Goal: Task Accomplishment & Management: Use online tool/utility

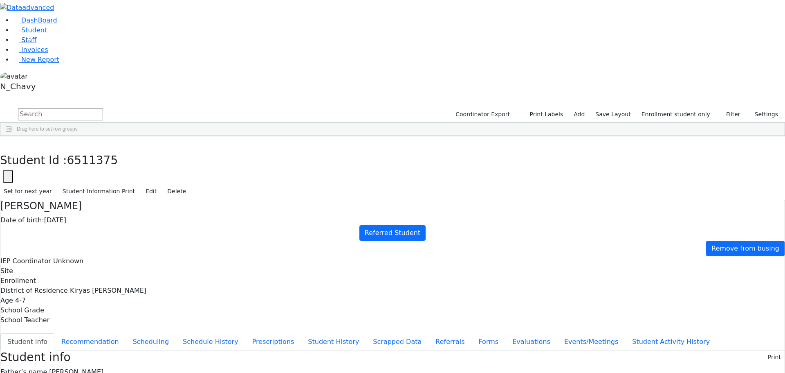
click at [36, 44] on link "Staff" at bounding box center [24, 40] width 23 height 8
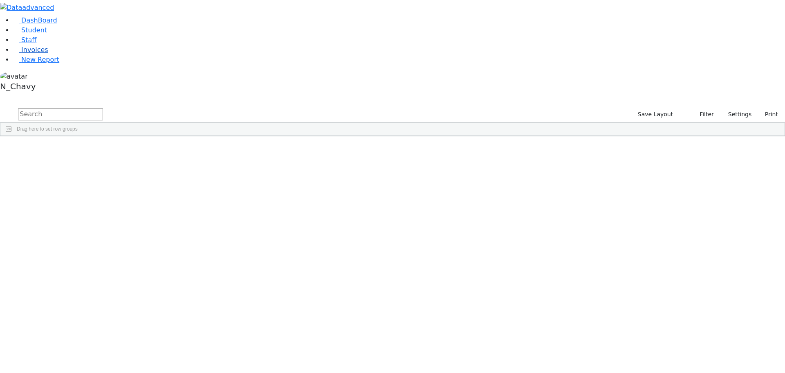
click at [48, 54] on link "Invoices" at bounding box center [30, 50] width 35 height 8
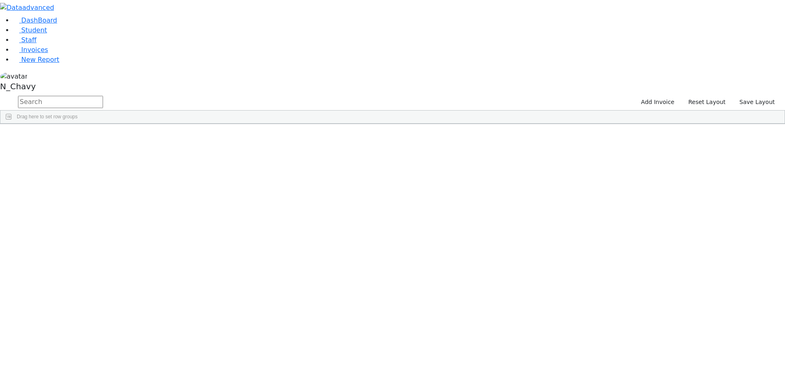
click at [62, 137] on div "PSKJ 19" at bounding box center [30, 142] width 61 height 11
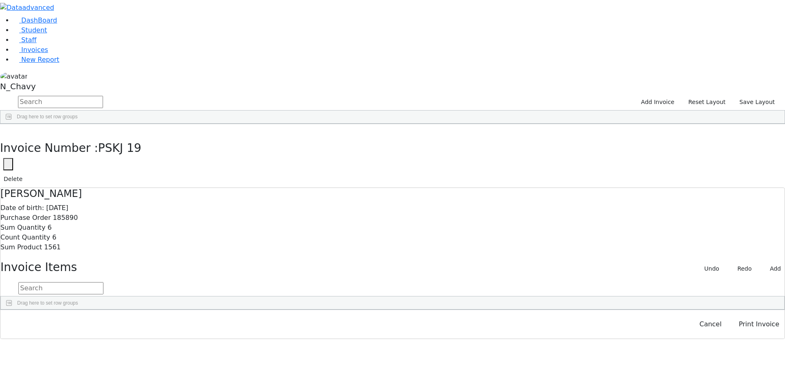
click at [13, 158] on button "button" at bounding box center [8, 164] width 10 height 12
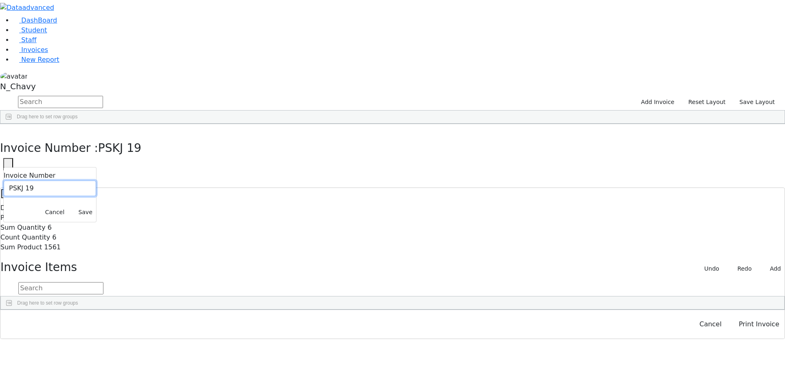
drag, startPoint x: 573, startPoint y: 47, endPoint x: 577, endPoint y: 47, distance: 4.5
click at [96, 180] on input "PSKJ 19" at bounding box center [50, 188] width 92 height 16
paste input "025-26F"
type input "PSKJ 025-26F"
click at [96, 206] on button "Save" at bounding box center [85, 212] width 21 height 13
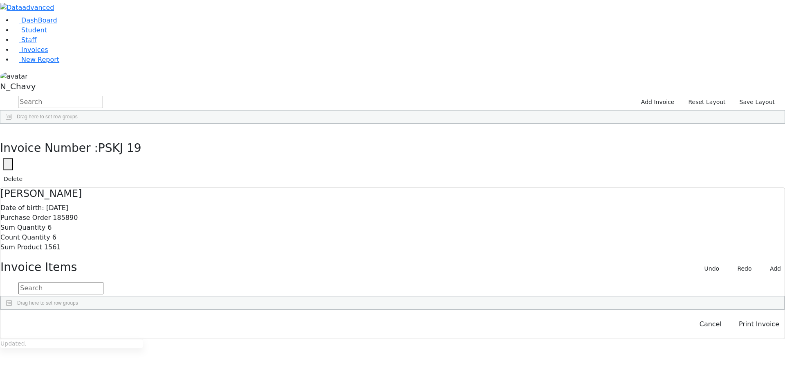
click at [62, 137] on div "PSKJ 025-26F" at bounding box center [30, 142] width 61 height 11
click at [760, 332] on button "Print Invoice" at bounding box center [759, 324] width 51 height 16
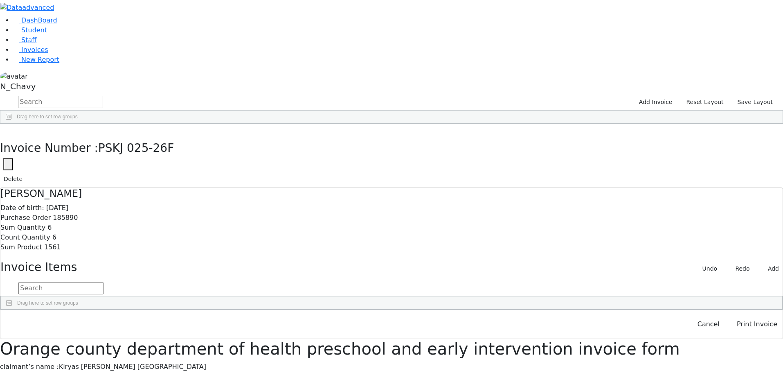
click at [33, 24] on span "DashBoard" at bounding box center [39, 20] width 36 height 8
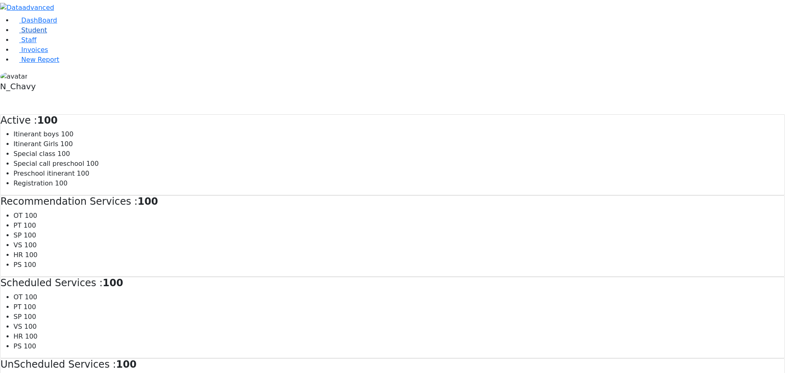
click at [37, 34] on link "Student" at bounding box center [30, 30] width 34 height 8
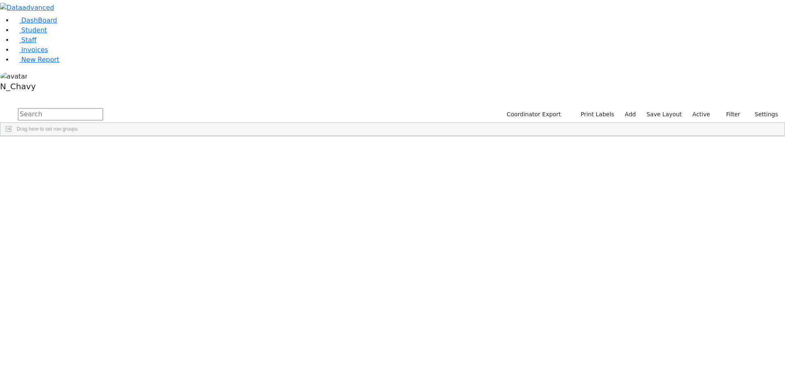
click at [39, 30] on ul "DashBoard Student Staff Invoices New Report" at bounding box center [392, 40] width 785 height 49
click at [34, 44] on link "Staff" at bounding box center [24, 40] width 23 height 8
click at [67, 45] on li "Staff" at bounding box center [399, 40] width 772 height 10
click at [47, 34] on link "Student" at bounding box center [30, 30] width 34 height 8
click at [11, 94] on button "button" at bounding box center [5, 97] width 11 height 6
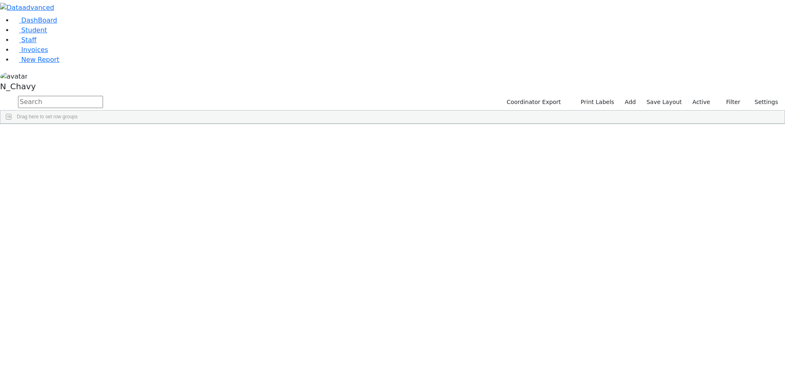
click at [0, 0] on button "button" at bounding box center [0, 0] width 0 height 0
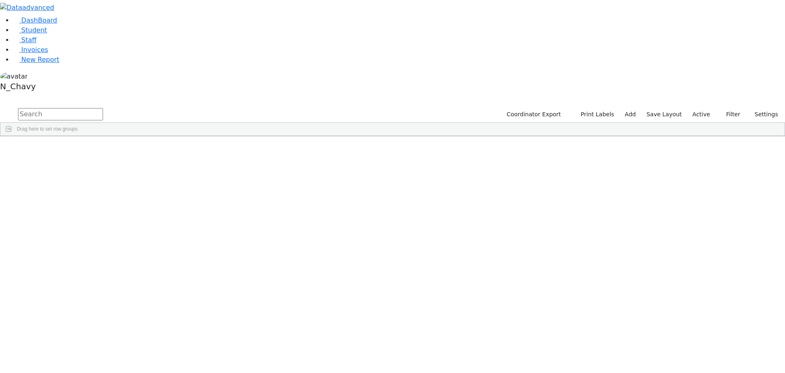
click at [103, 108] on input "text" at bounding box center [60, 114] width 85 height 12
type input "fisher"
click at [164, 149] on div "6511199 Fisher Gedalya 03/25/2020 Unknown AH Itinerant Boys Monroe Woodbury Mar…" at bounding box center [294, 154] width 589 height 11
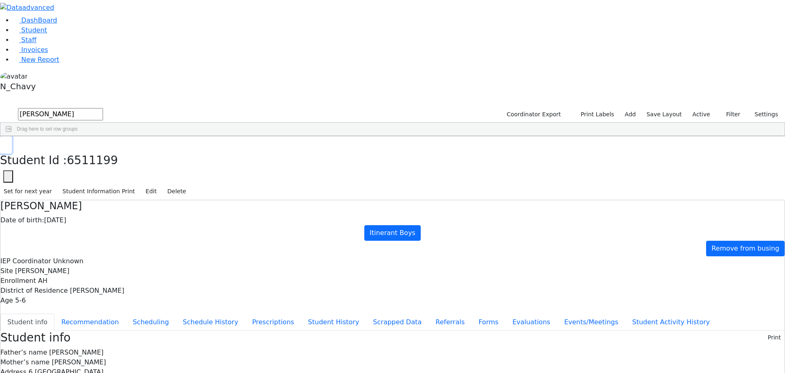
click at [12, 136] on button "button" at bounding box center [6, 144] width 12 height 17
